Goal: Information Seeking & Learning: Learn about a topic

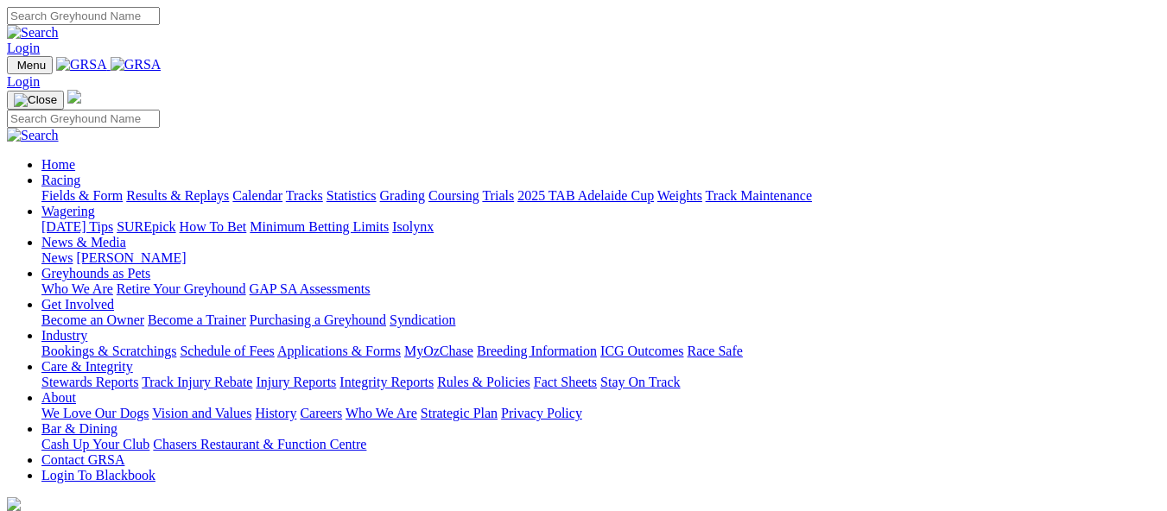
scroll to position [605, 0]
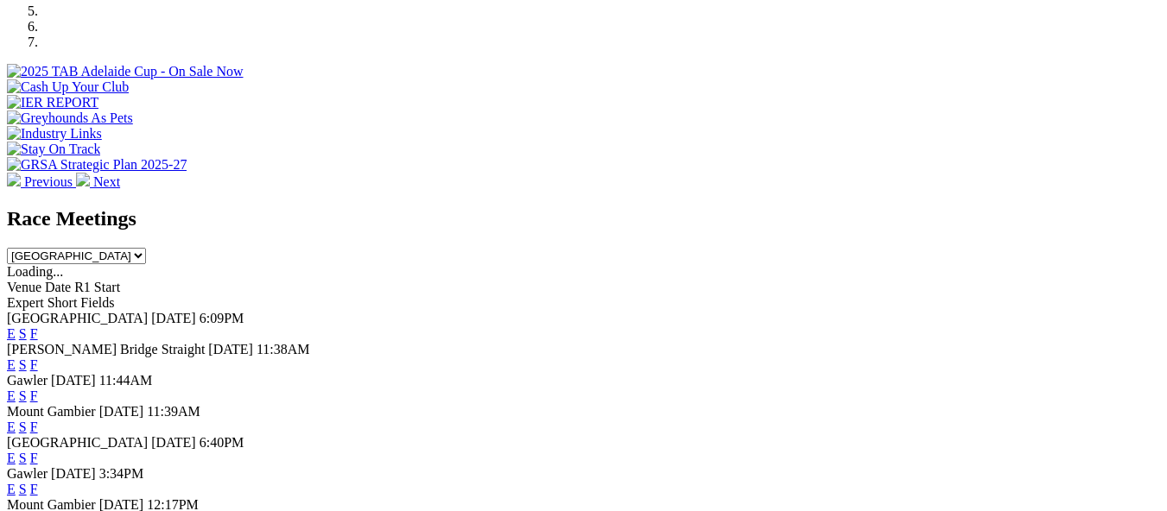
click at [16, 389] on link "E" at bounding box center [11, 396] width 9 height 15
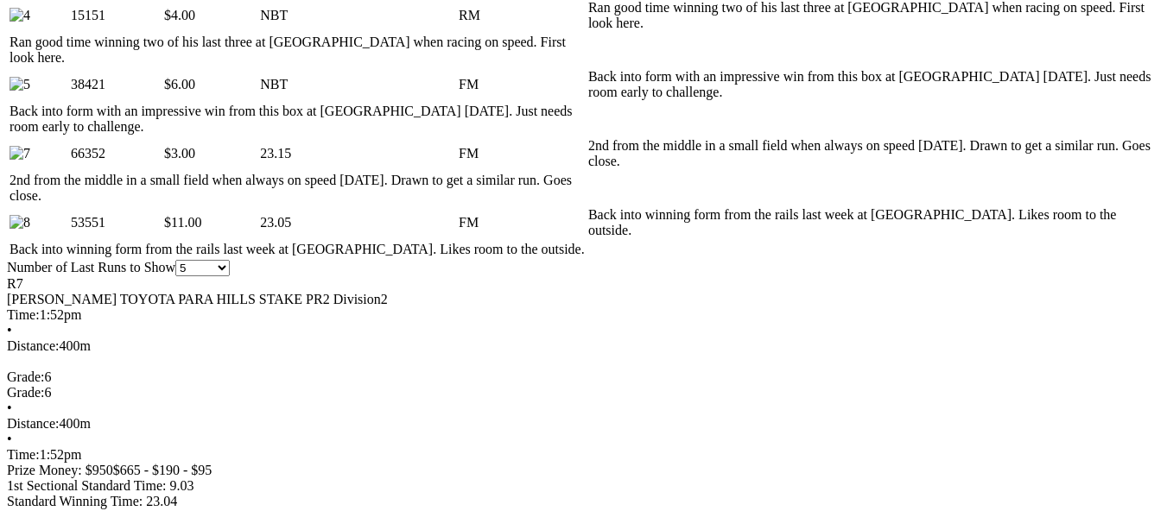
scroll to position [1037, 0]
